Goal: Information Seeking & Learning: Compare options

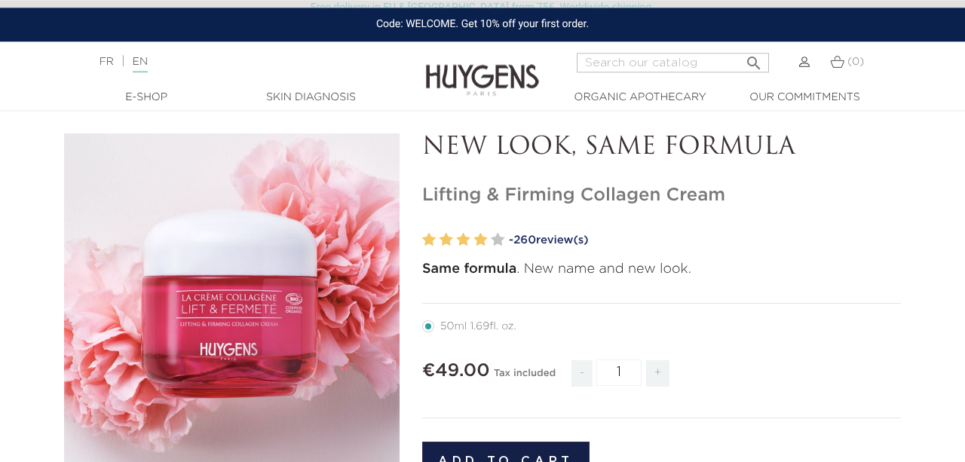
scroll to position [60, 0]
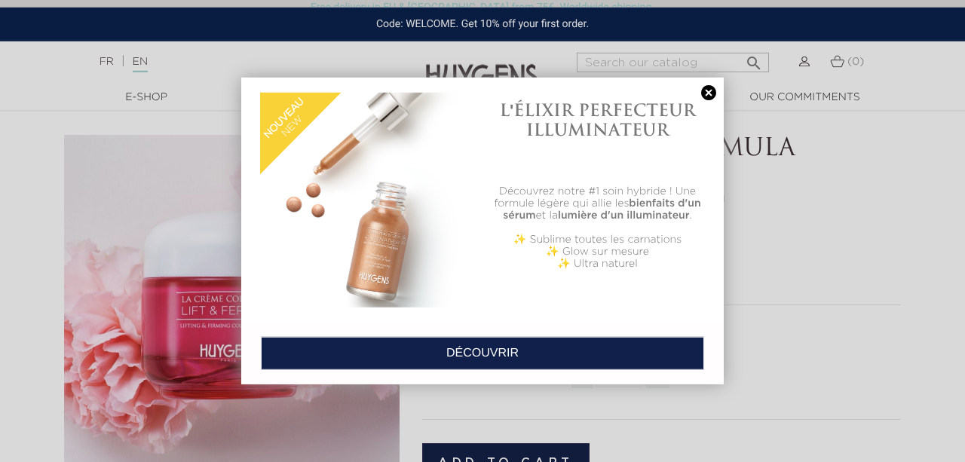
click at [708, 92] on link at bounding box center [708, 93] width 21 height 16
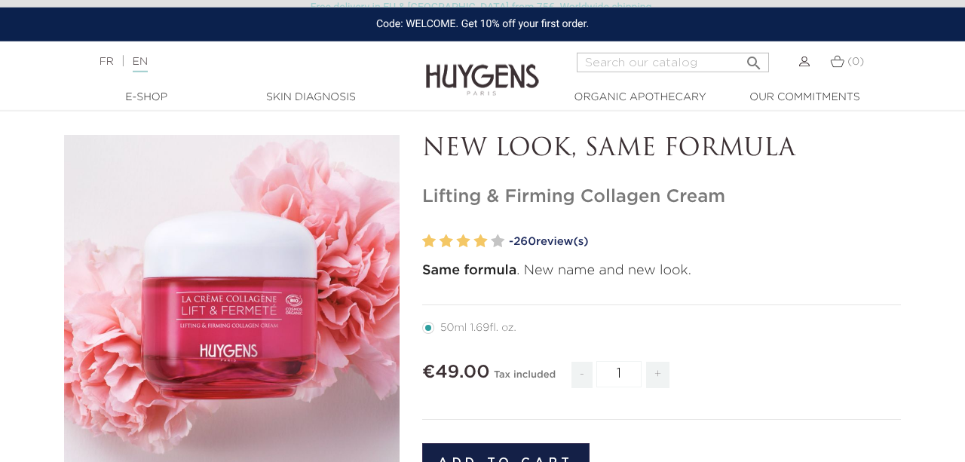
click at [635, 65] on input "Search" at bounding box center [673, 63] width 192 height 20
type input "b"
type input "eye"
click at [740, 48] on button " Search" at bounding box center [753, 58] width 27 height 20
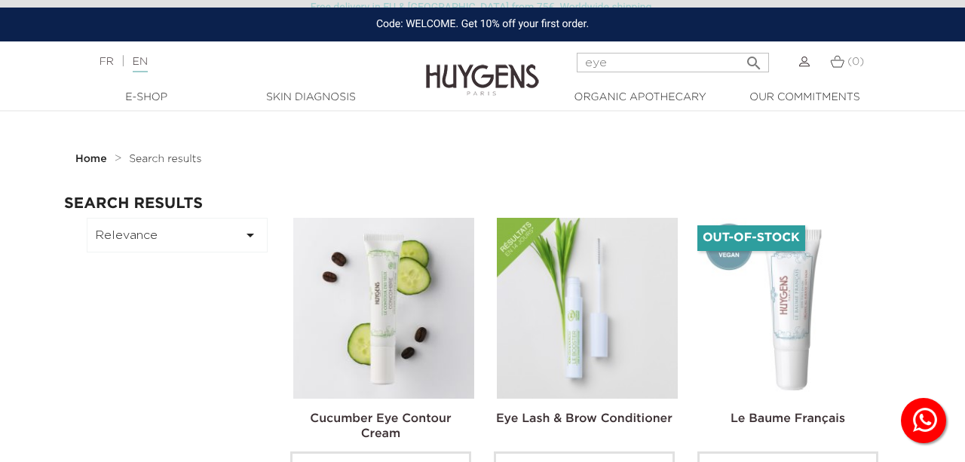
scroll to position [41, 0]
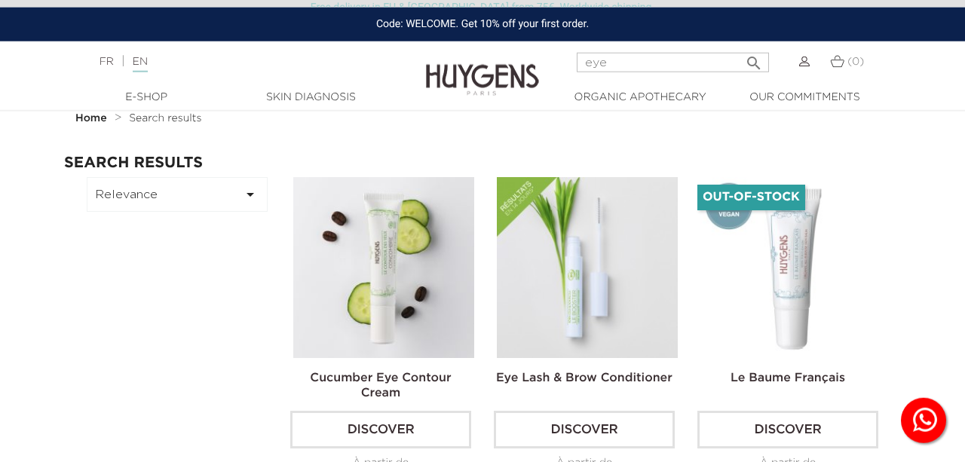
drag, startPoint x: 632, startPoint y: 63, endPoint x: 462, endPoint y: 80, distance: 170.5
click at [577, 72] on input "eye" at bounding box center [673, 63] width 192 height 20
type input "PERFECT"
click at [740, 48] on button " Search" at bounding box center [753, 58] width 27 height 20
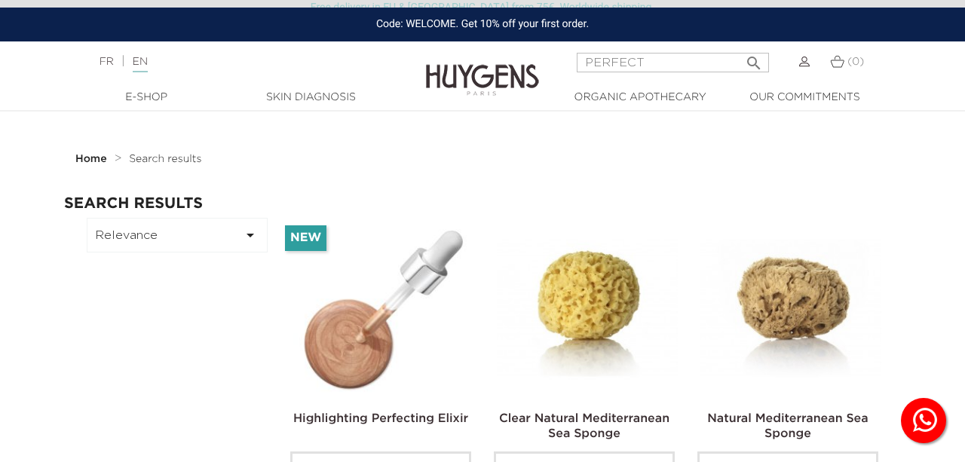
scroll to position [54, 0]
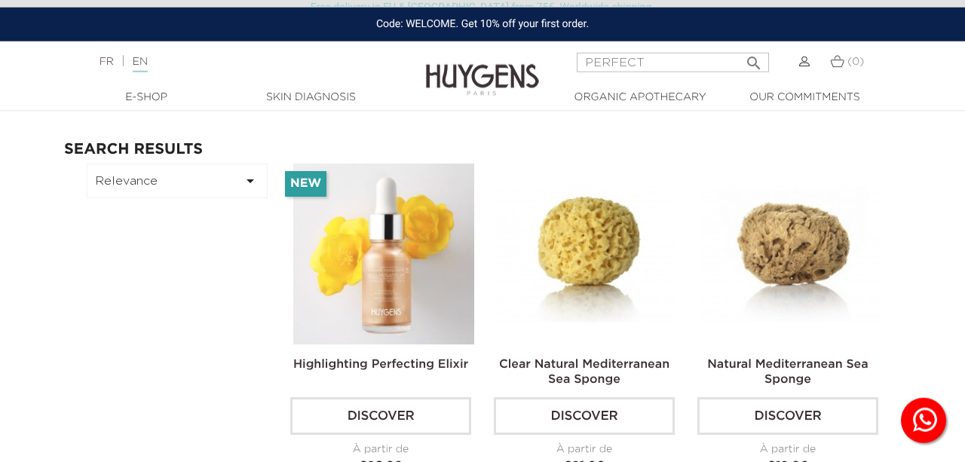
drag, startPoint x: 643, startPoint y: 55, endPoint x: 441, endPoint y: 58, distance: 202.0
click at [577, 58] on input "PERFECT" at bounding box center [673, 63] width 192 height 20
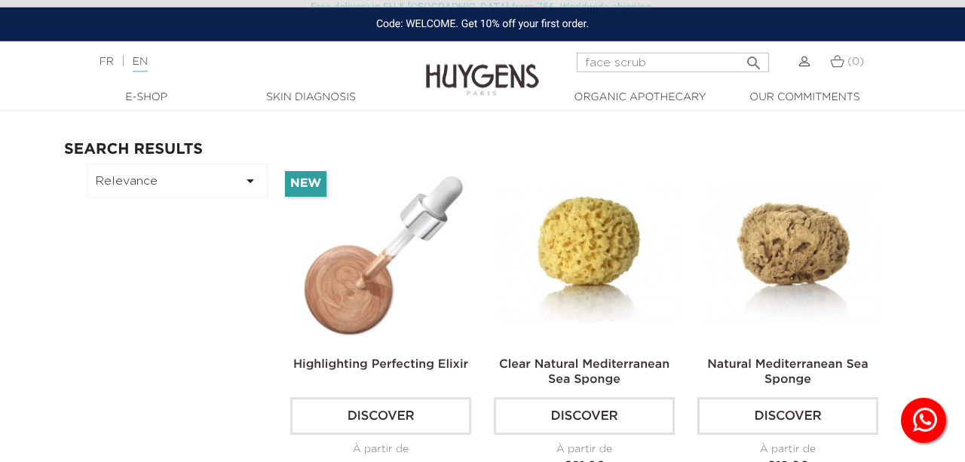
type input "face scrub"
click at [740, 48] on button " Search" at bounding box center [753, 58] width 27 height 20
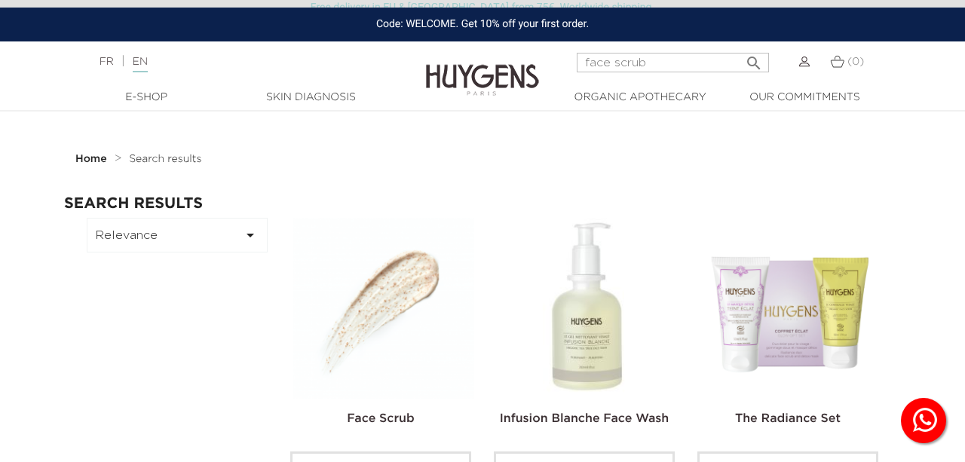
scroll to position [60, 0]
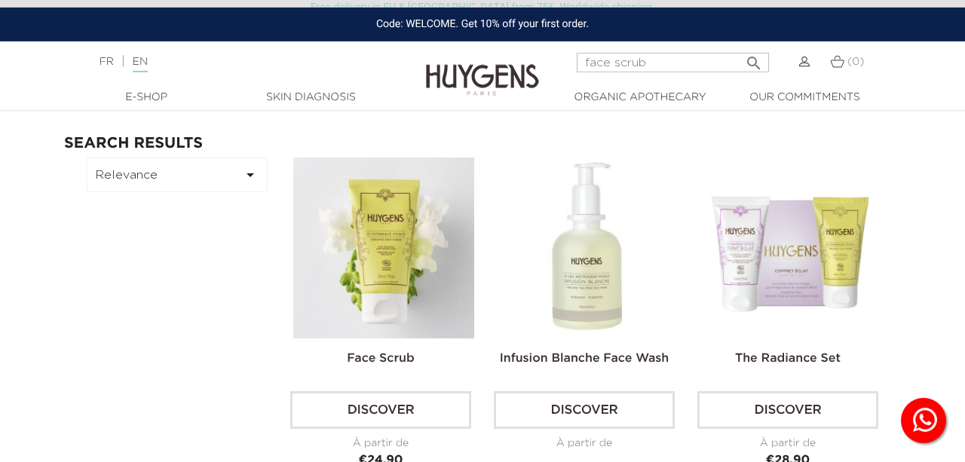
click at [589, 252] on img at bounding box center [587, 248] width 181 height 181
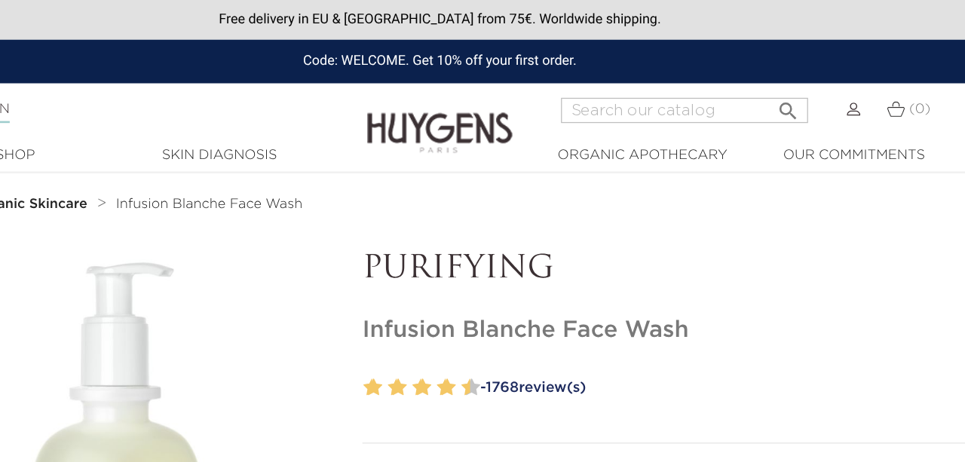
click at [631, 87] on input "Search" at bounding box center [673, 86] width 192 height 20
type input "super"
click at [740, 72] on button " Search" at bounding box center [753, 82] width 27 height 20
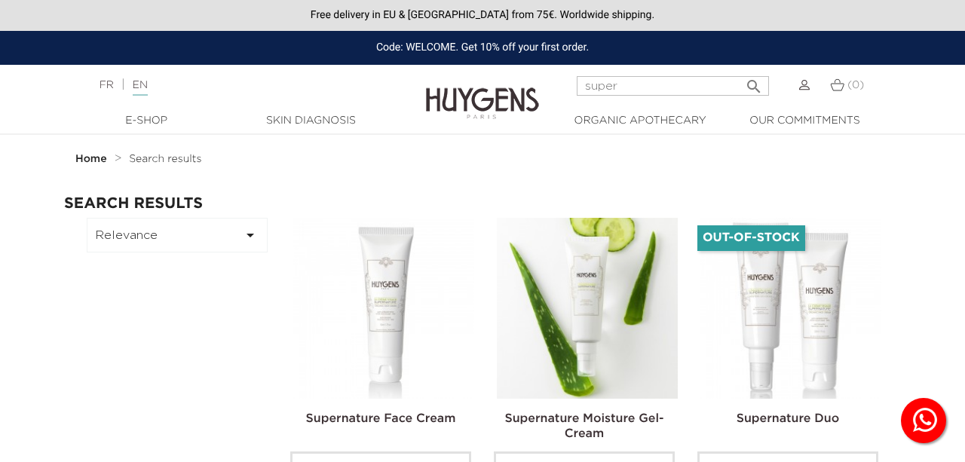
click at [415, 254] on img at bounding box center [383, 308] width 181 height 181
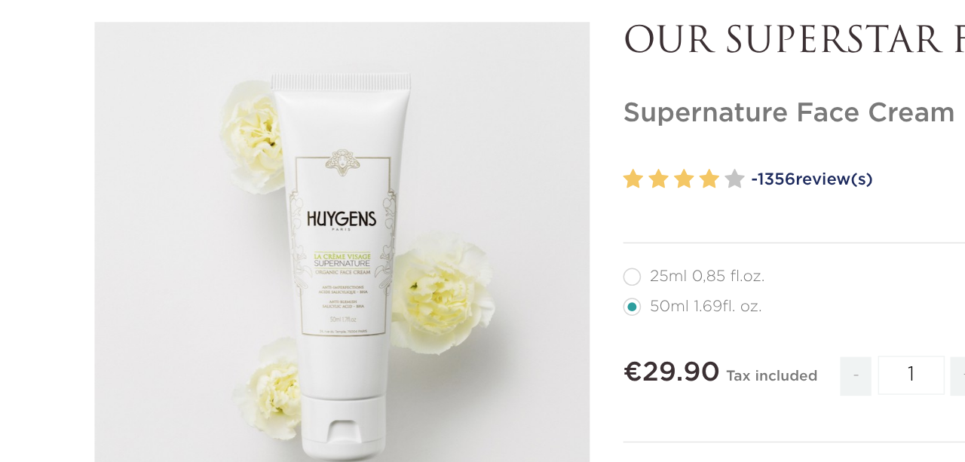
scroll to position [72, 0]
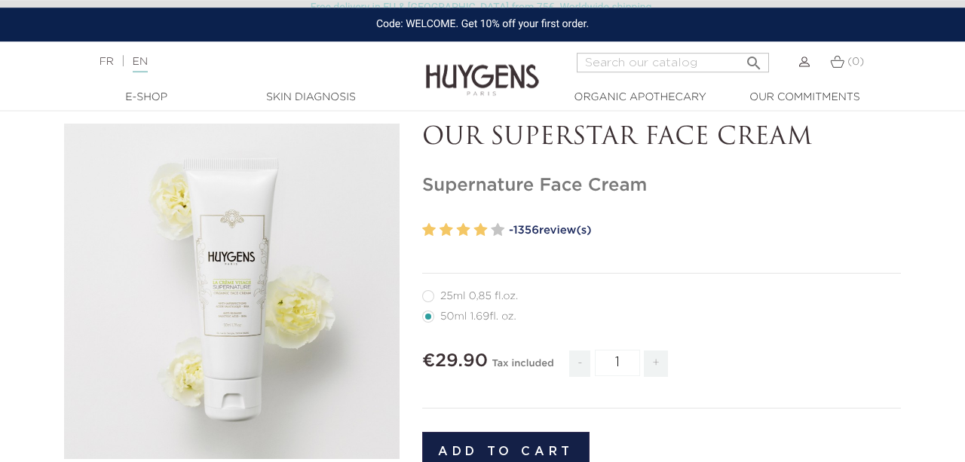
click at [617, 70] on input "Search" at bounding box center [673, 63] width 192 height 20
type input "collagen"
click at [740, 48] on button " Search" at bounding box center [753, 58] width 27 height 20
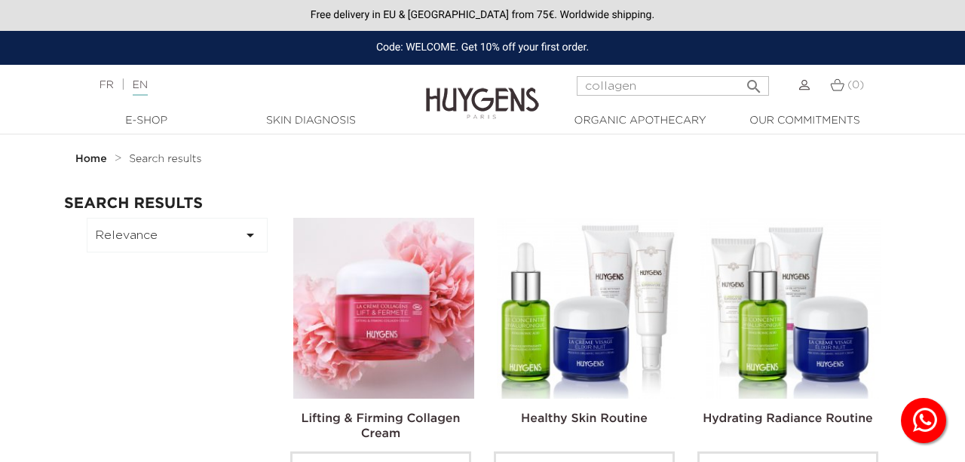
click at [616, 85] on input "collagen" at bounding box center [673, 86] width 192 height 20
type input "hyaluronic"
click at [757, 81] on icon "" at bounding box center [754, 82] width 18 height 18
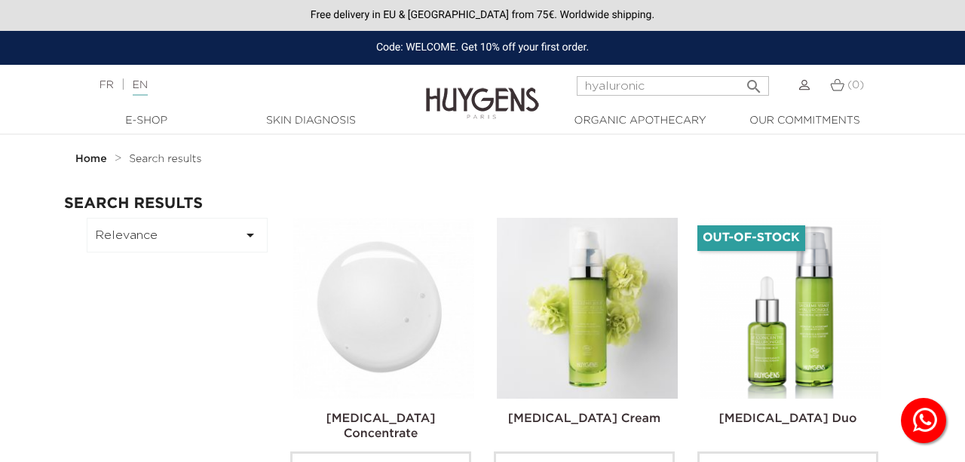
click at [375, 305] on img at bounding box center [383, 308] width 181 height 181
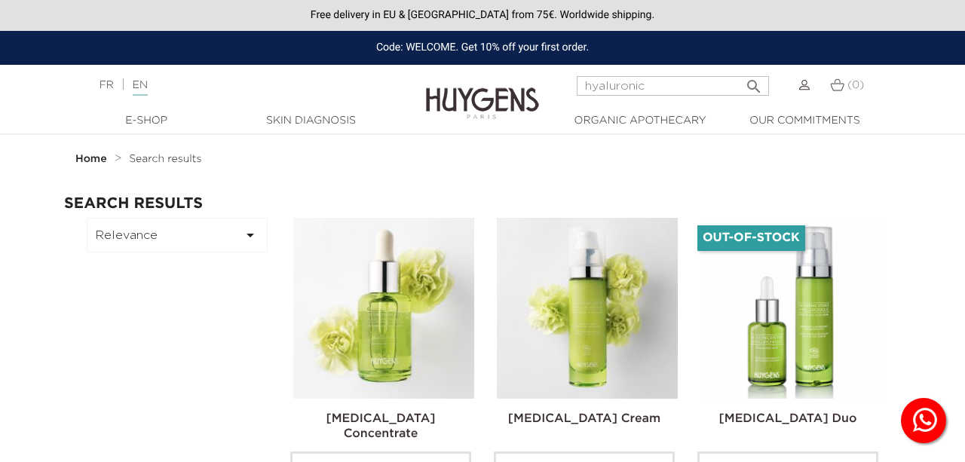
click at [634, 80] on input "hyaluronic" at bounding box center [673, 86] width 192 height 20
type input "discovery"
click at [740, 72] on button " Search" at bounding box center [753, 82] width 27 height 20
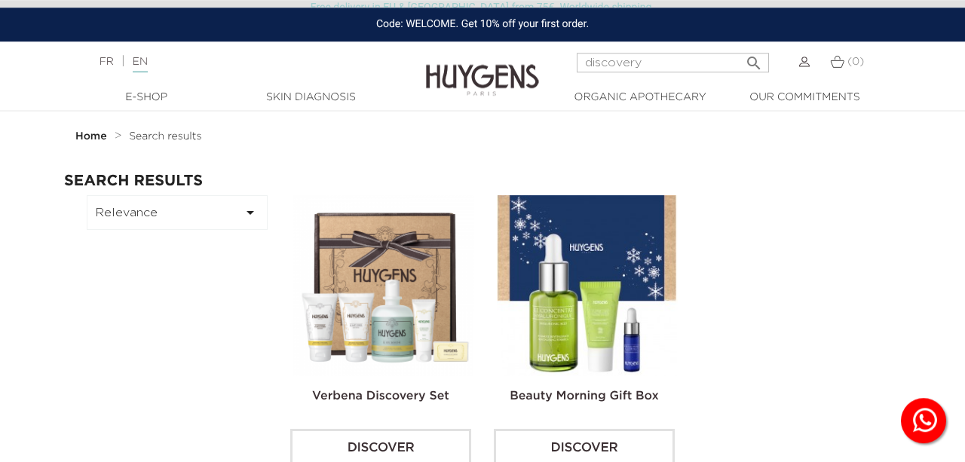
scroll to position [335, 0]
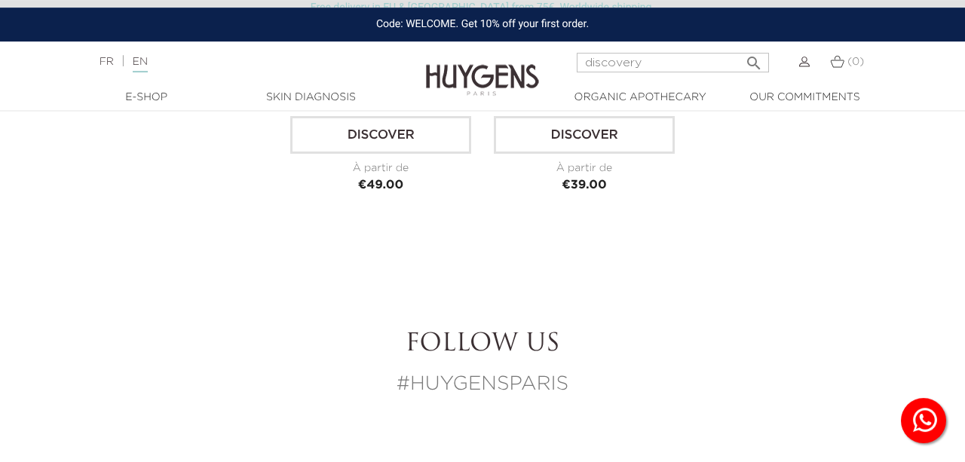
drag, startPoint x: 661, startPoint y: 69, endPoint x: 379, endPoint y: 66, distance: 281.9
click at [577, 66] on input "discovery" at bounding box center [673, 63] width 192 height 20
type input "all in one"
click at [740, 48] on button " Search" at bounding box center [753, 58] width 27 height 20
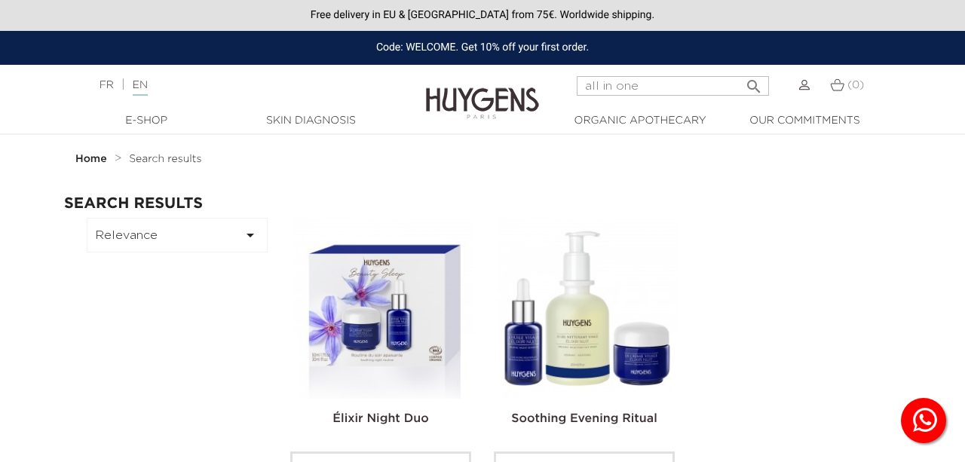
click at [631, 87] on input "all in one" at bounding box center [673, 86] width 192 height 20
type input "french"
click at [740, 72] on button " Search" at bounding box center [753, 82] width 27 height 20
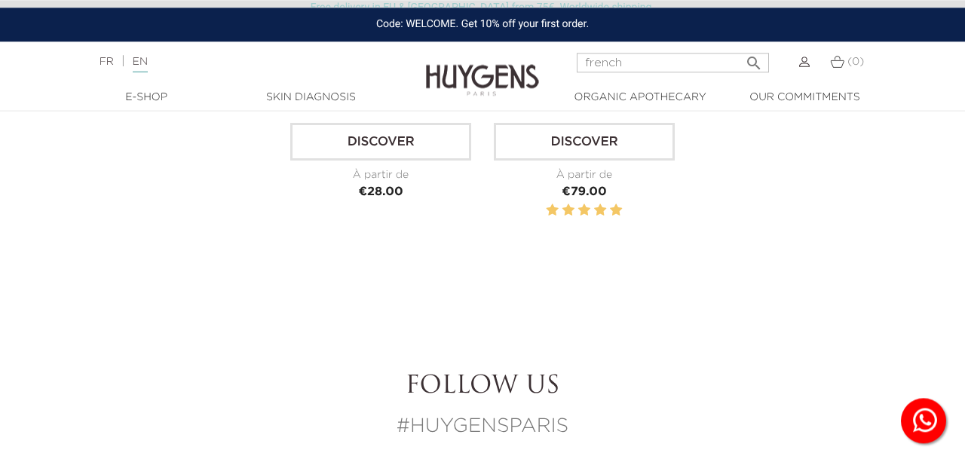
scroll to position [694, 0]
drag, startPoint x: 594, startPoint y: 60, endPoint x: 478, endPoint y: 62, distance: 116.1
click at [577, 62] on input "french" at bounding box center [673, 63] width 192 height 20
type input "baume"
click at [740, 48] on button " Search" at bounding box center [753, 58] width 27 height 20
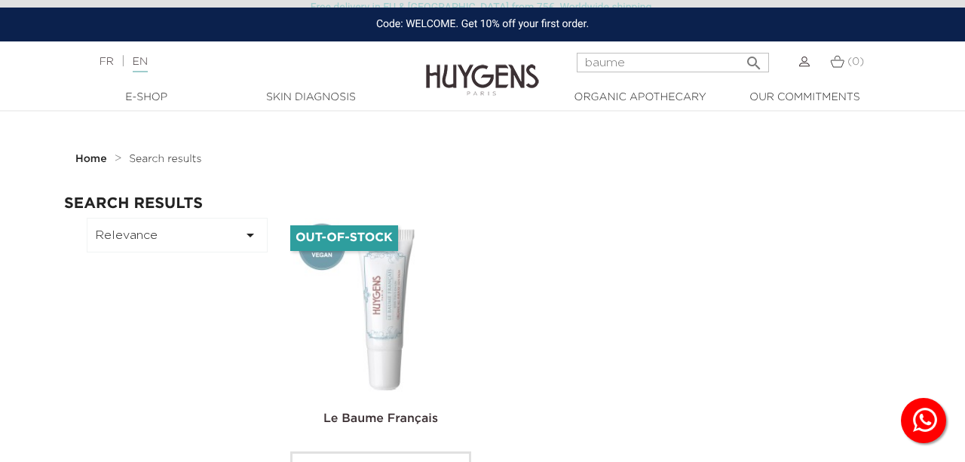
scroll to position [50, 0]
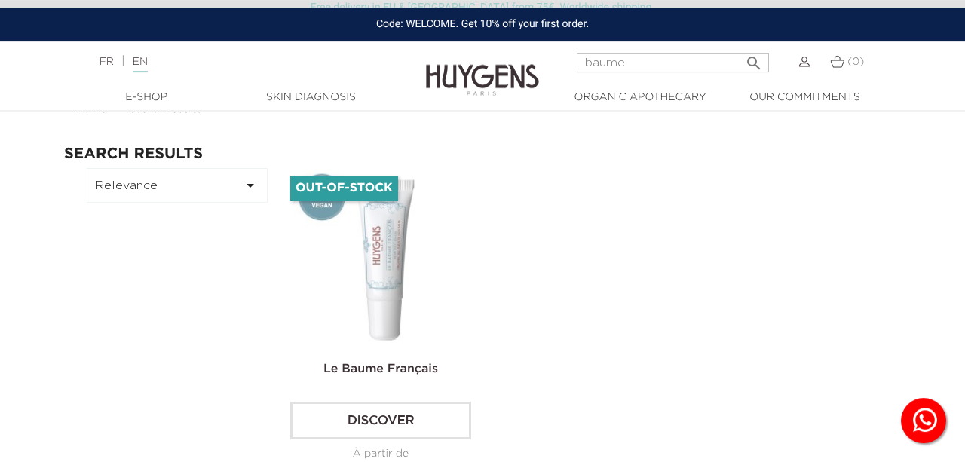
click at [387, 255] on img at bounding box center [383, 258] width 181 height 181
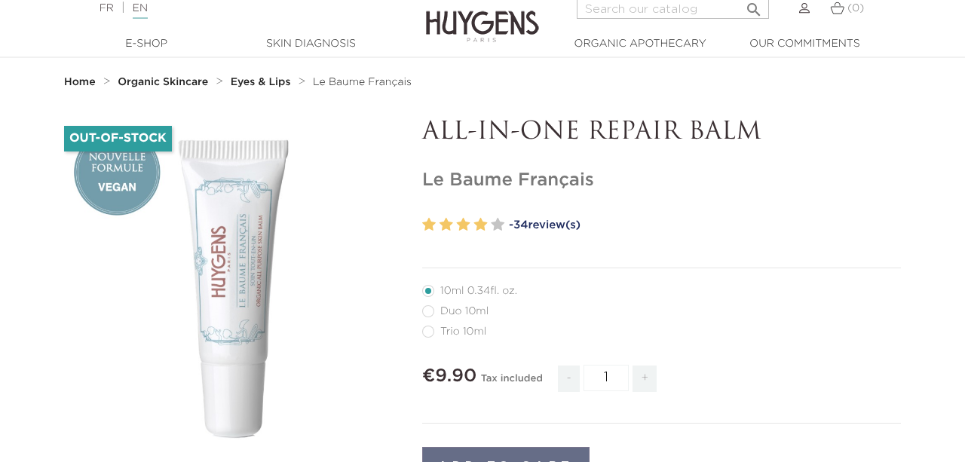
scroll to position [78, 0]
